Goal: Task Accomplishment & Management: Use online tool/utility

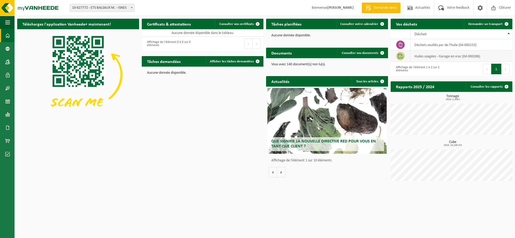
click at [403, 58] on span at bounding box center [400, 56] width 8 height 8
click at [422, 57] on td "huiles usagées - Garage en vrac (04-000286)" at bounding box center [461, 56] width 102 height 11
click at [402, 56] on icon at bounding box center [399, 56] width 5 height 5
click at [483, 22] on link "Demander un transport" at bounding box center [488, 24] width 48 height 11
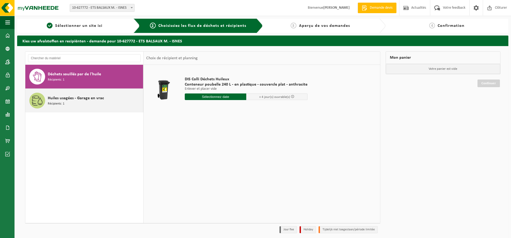
click at [88, 102] on div "Huiles usagées - Garage en vrac Récipients: 1" at bounding box center [95, 101] width 94 height 16
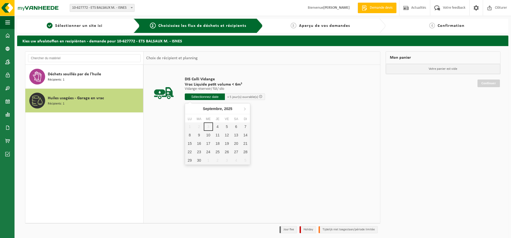
click at [212, 99] on input "text" at bounding box center [205, 97] width 40 height 7
